Goal: Task Accomplishment & Management: Manage account settings

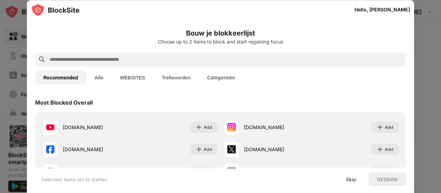
click at [161, 64] on div at bounding box center [220, 59] width 371 height 14
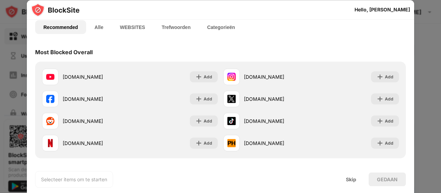
scroll to position [52, 0]
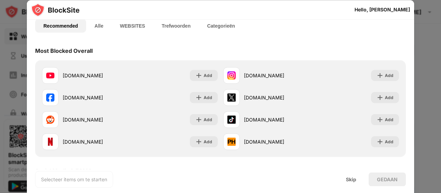
click at [137, 24] on button "WEBSITES" at bounding box center [133, 26] width 42 height 14
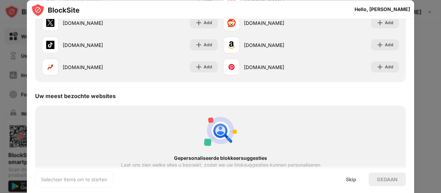
scroll to position [153, 0]
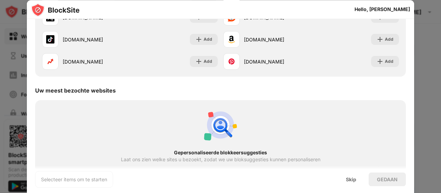
click at [99, 131] on div "Gepersonaliseerde blokkeersuggesties Laat ons zien welke sites u bezoekt, zodat…" at bounding box center [220, 144] width 363 height 81
click at [354, 178] on div "Skip" at bounding box center [351, 179] width 10 height 6
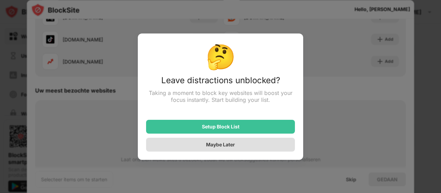
click at [213, 144] on div "Maybe Later" at bounding box center [220, 144] width 29 height 6
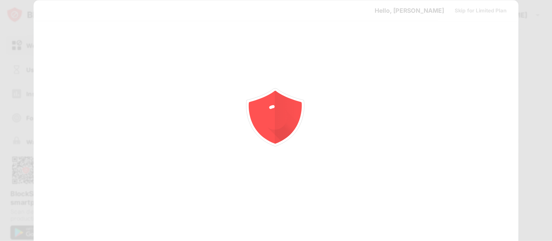
scroll to position [0, 0]
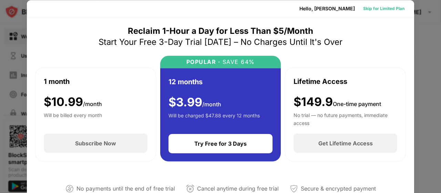
click at [393, 6] on div "Skip for Limited Plan" at bounding box center [383, 8] width 41 height 7
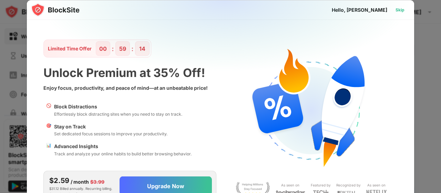
click at [405, 10] on div "Skip" at bounding box center [400, 9] width 20 height 11
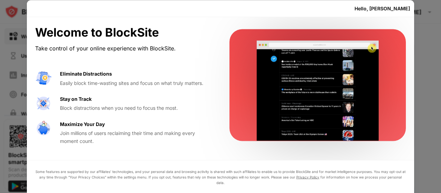
click at [163, 99] on div "Stay on Track Block distractions when you need to focus the most." at bounding box center [136, 103] width 153 height 17
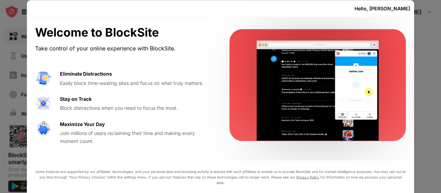
click at [309, 64] on video at bounding box center [318, 91] width 141 height 100
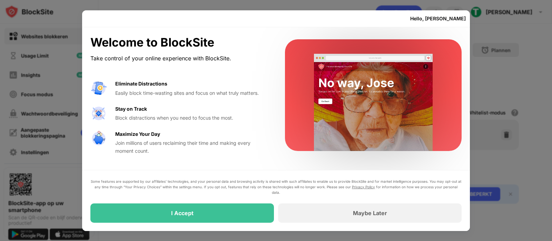
drag, startPoint x: 397, startPoint y: 0, endPoint x: 232, endPoint y: 215, distance: 270.9
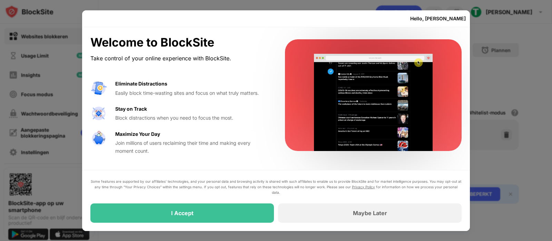
click at [232, 192] on div "I Accept" at bounding box center [181, 212] width 183 height 19
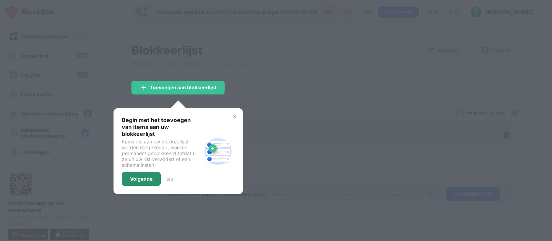
click at [151, 175] on div "Volgende" at bounding box center [141, 179] width 39 height 14
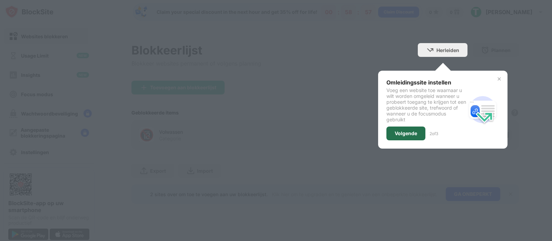
click at [412, 139] on div "Volgende" at bounding box center [405, 134] width 39 height 14
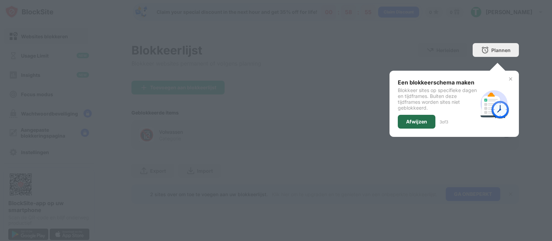
click at [417, 122] on div "Afwijzen" at bounding box center [416, 122] width 21 height 6
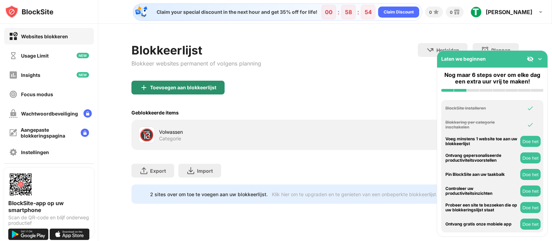
click at [171, 88] on div "Toevoegen aan blokkeerlijst" at bounding box center [183, 88] width 66 height 6
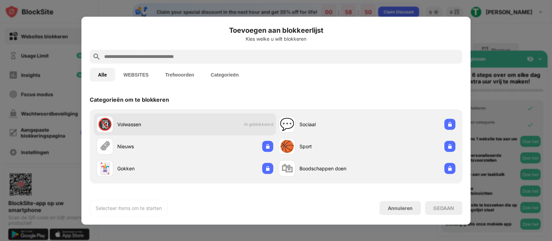
click at [154, 127] on div "Volwassen" at bounding box center [151, 124] width 68 height 7
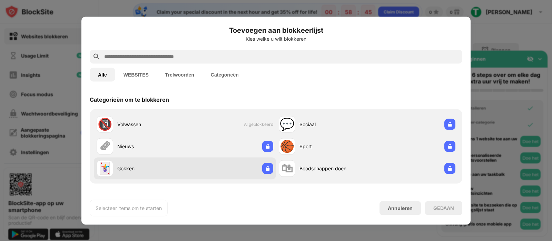
click at [202, 174] on div "🃏 Gokken" at bounding box center [185, 168] width 182 height 22
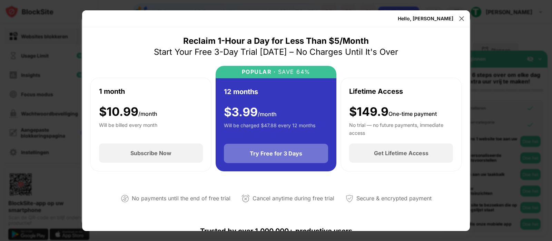
click at [272, 156] on div "Try Free for 3 Days" at bounding box center [276, 153] width 52 height 7
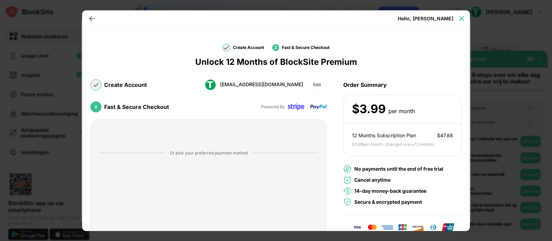
click at [441, 22] on div at bounding box center [461, 18] width 11 height 11
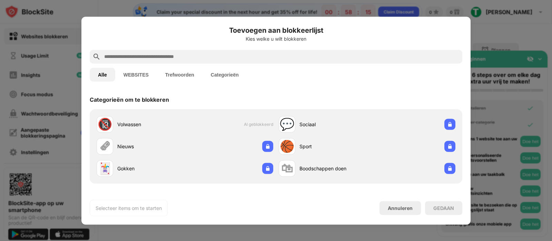
click at [138, 71] on button "WEBSITES" at bounding box center [136, 75] width 42 height 14
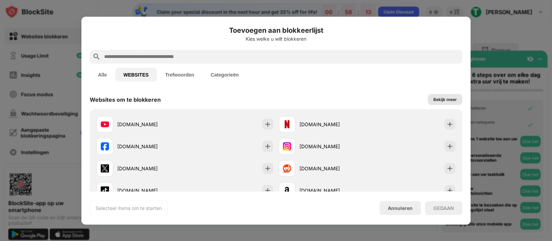
click at [433, 98] on div "Bekijk meer" at bounding box center [444, 99] width 23 height 7
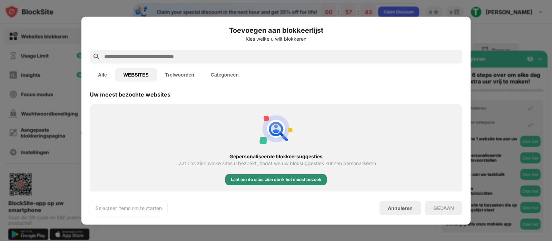
scroll to position [809, 0]
click at [307, 182] on div "Laat me de sites zien die ik het meest bezoek" at bounding box center [276, 180] width 90 height 7
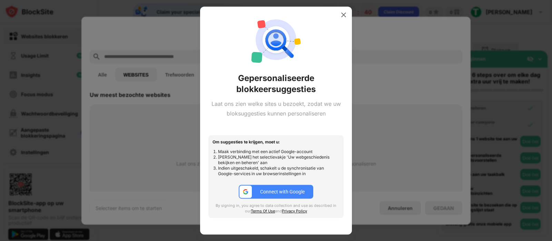
click at [292, 192] on div "Connect with Google" at bounding box center [282, 192] width 44 height 6
click at [348, 11] on div at bounding box center [343, 14] width 11 height 11
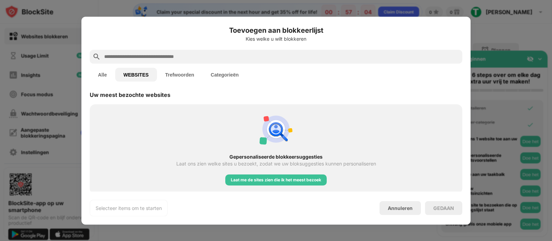
click at [145, 58] on input "text" at bounding box center [281, 56] width 356 height 8
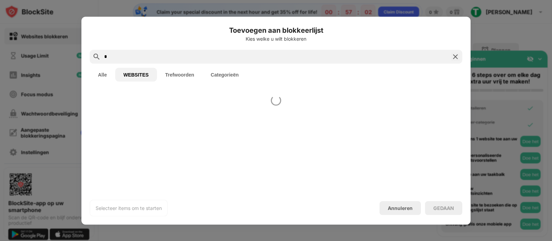
scroll to position [0, 0]
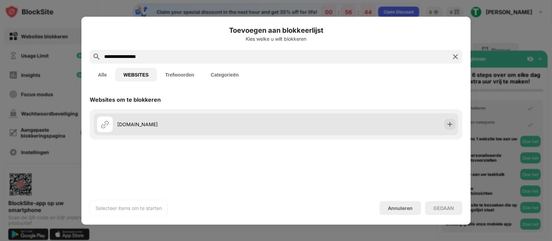
type input "**********"
click at [164, 124] on div "luckyblock.com" at bounding box center [196, 124] width 159 height 7
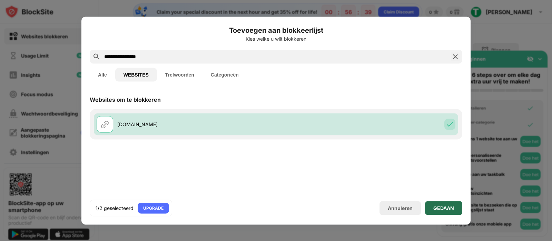
click at [440, 192] on div "GEDAAN" at bounding box center [443, 208] width 21 height 6
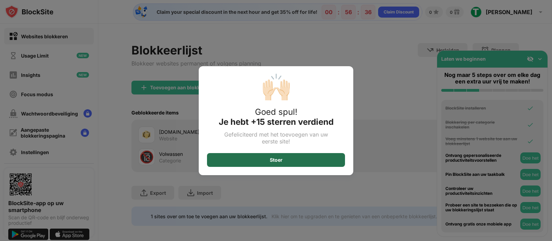
click at [289, 160] on div "Stoer" at bounding box center [276, 160] width 138 height 14
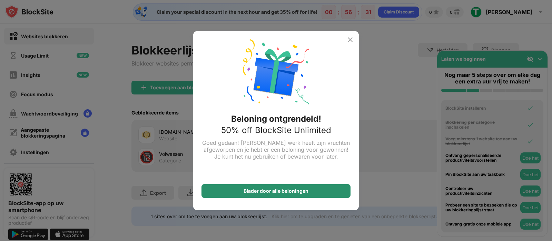
click at [290, 192] on div "Blader door alle beloningen" at bounding box center [275, 191] width 65 height 6
